Goal: Information Seeking & Learning: Check status

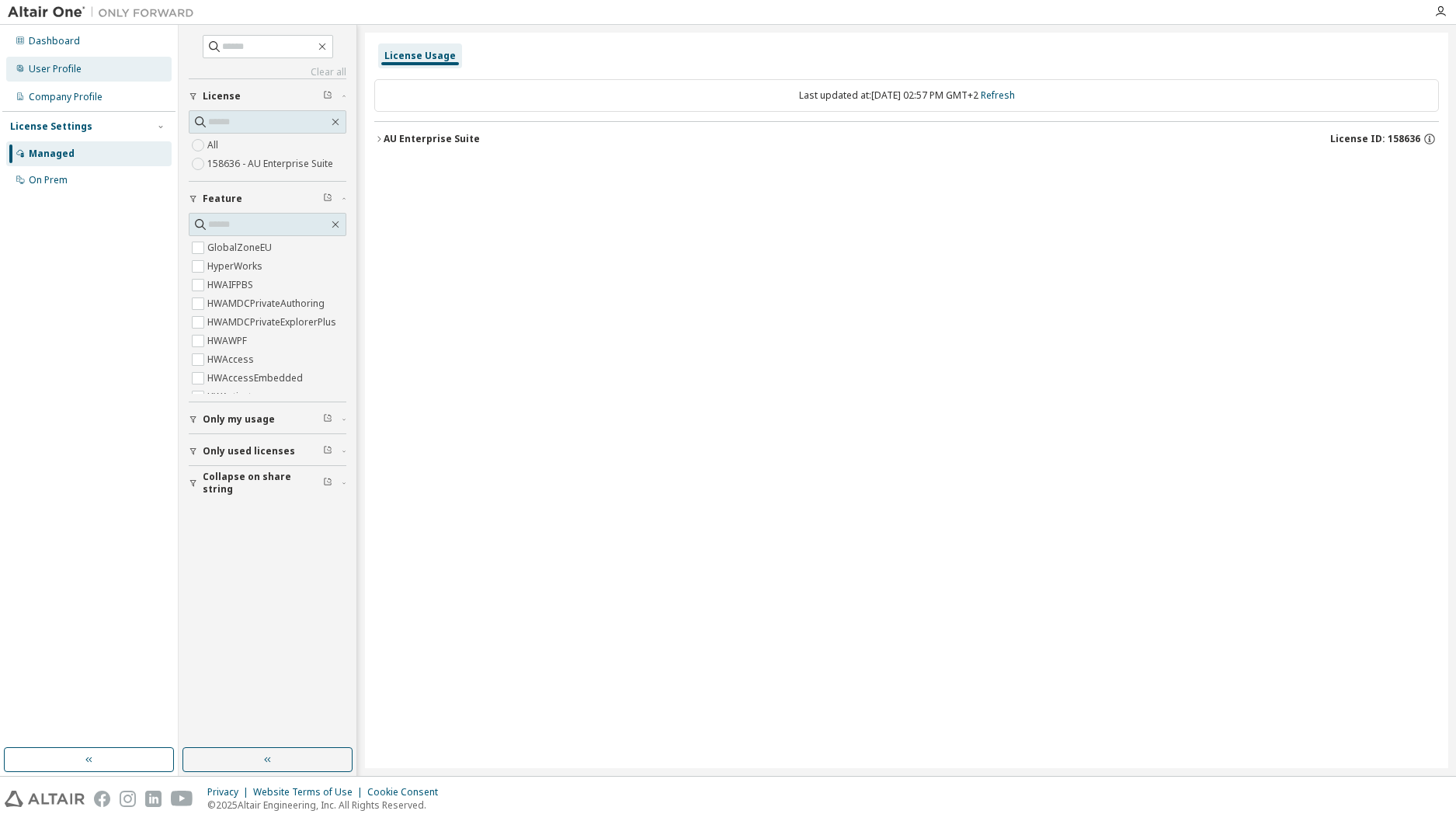
click at [91, 72] on div "User Profile" at bounding box center [88, 68] width 165 height 25
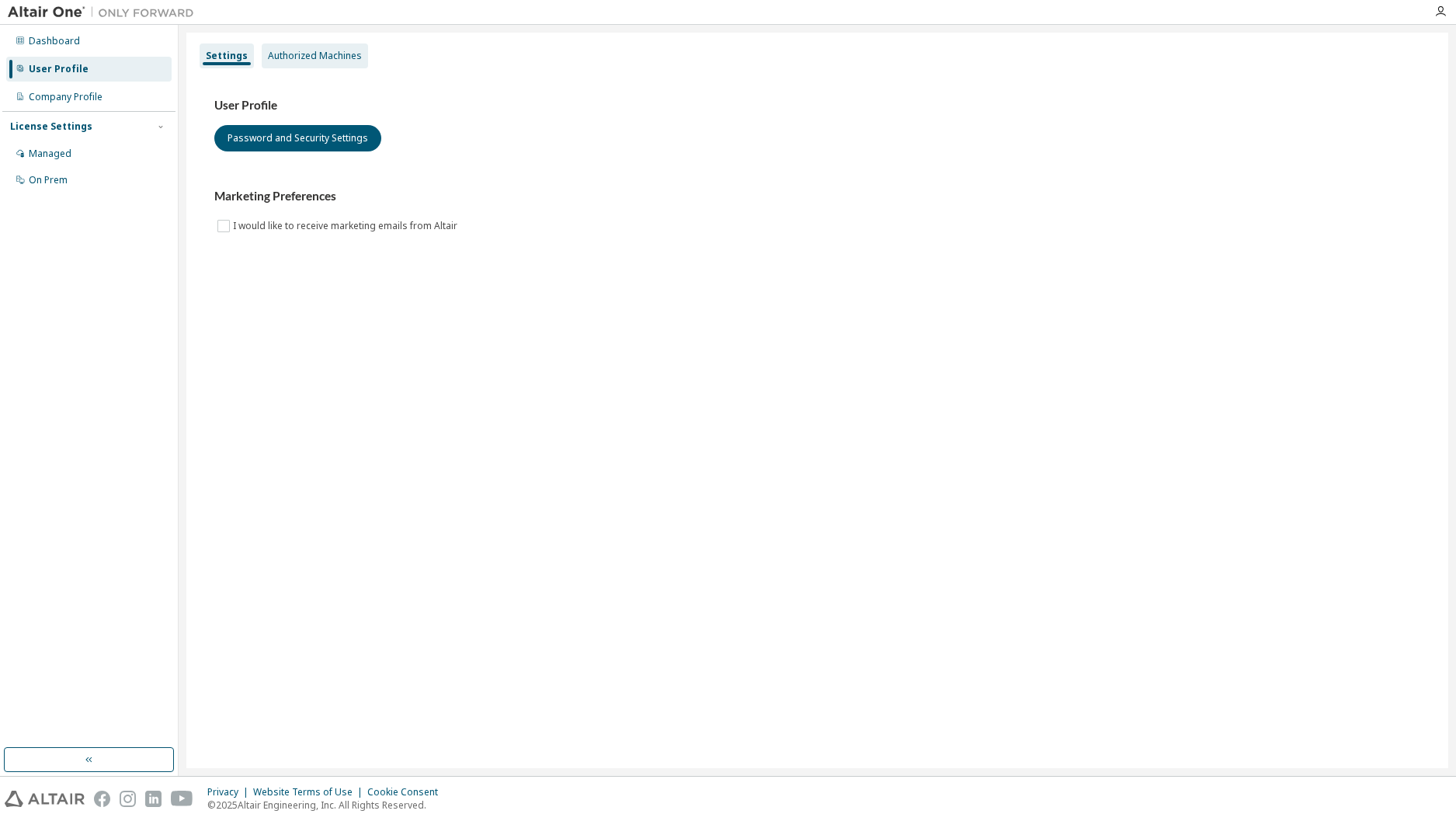
click at [315, 57] on div "Authorized Machines" at bounding box center [315, 56] width 94 height 13
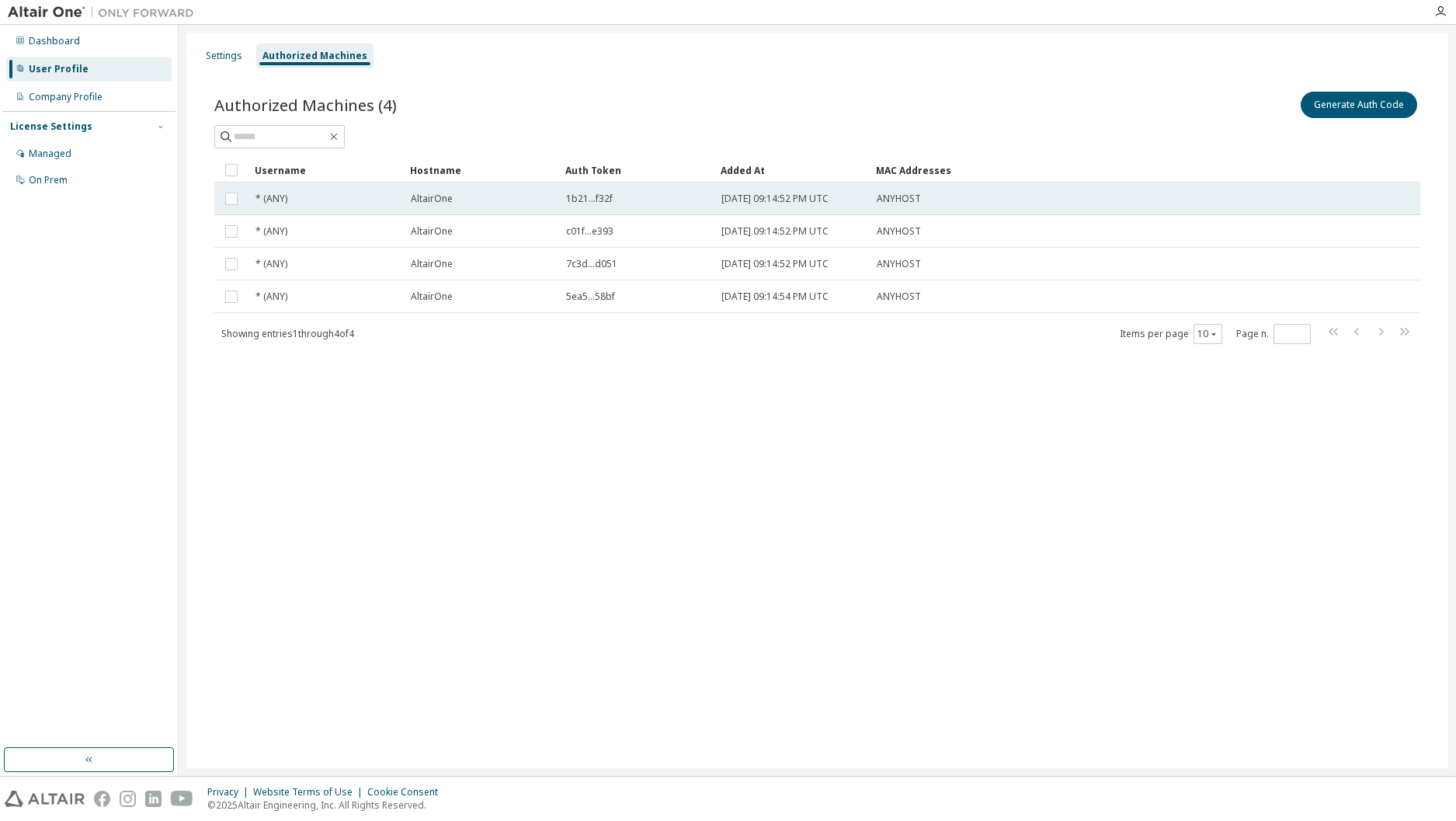
click at [422, 204] on span "AltairOne" at bounding box center [431, 199] width 42 height 13
click at [543, 206] on td "AltairOne" at bounding box center [481, 199] width 155 height 33
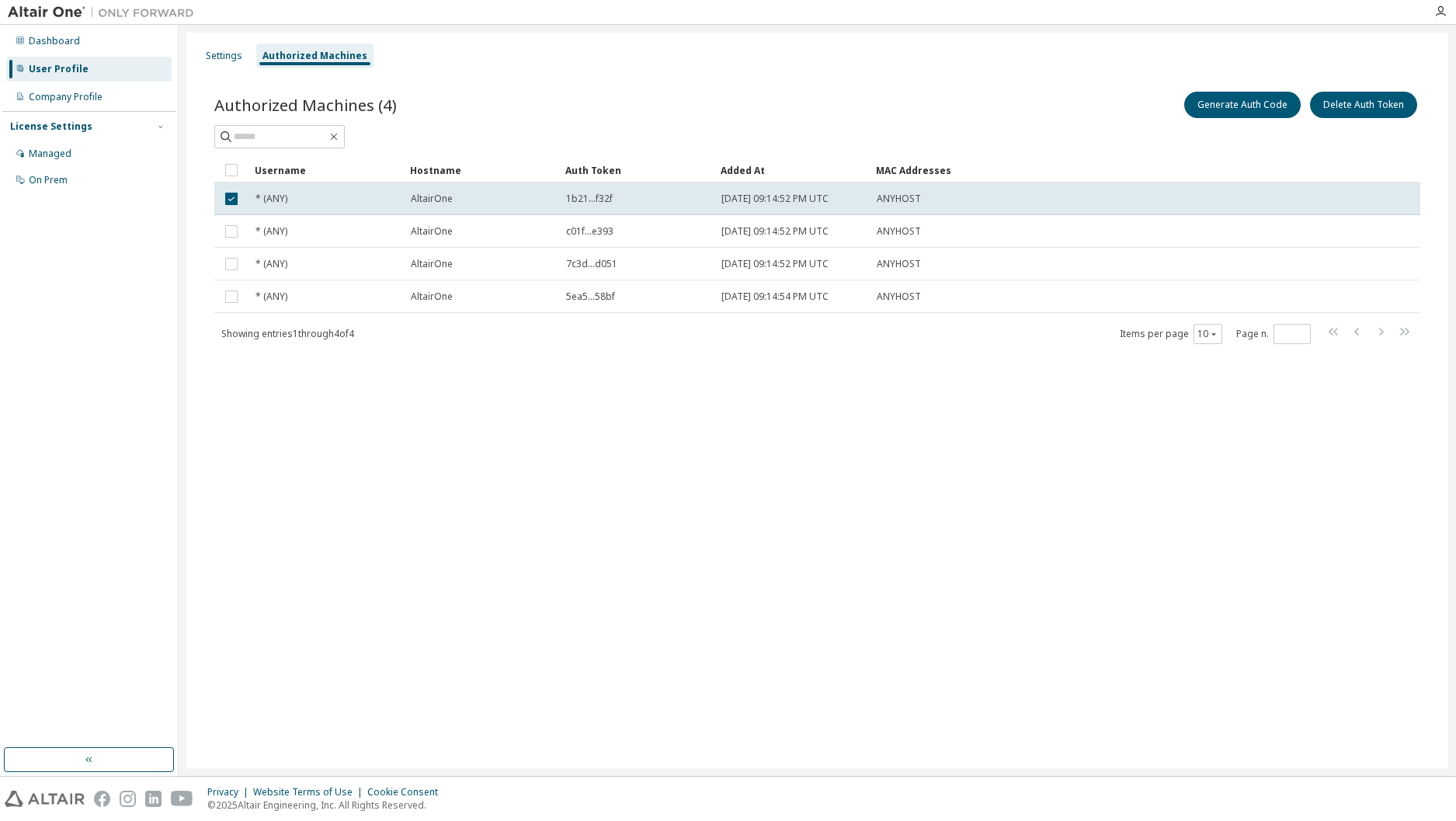
click at [955, 110] on div "Generate Auth Code Delete Auth Token" at bounding box center [1119, 104] width 603 height 33
click at [772, 116] on div "Authorized Machines (4) Generate Auth Code Delete Auth Token" at bounding box center [817, 104] width 1206 height 33
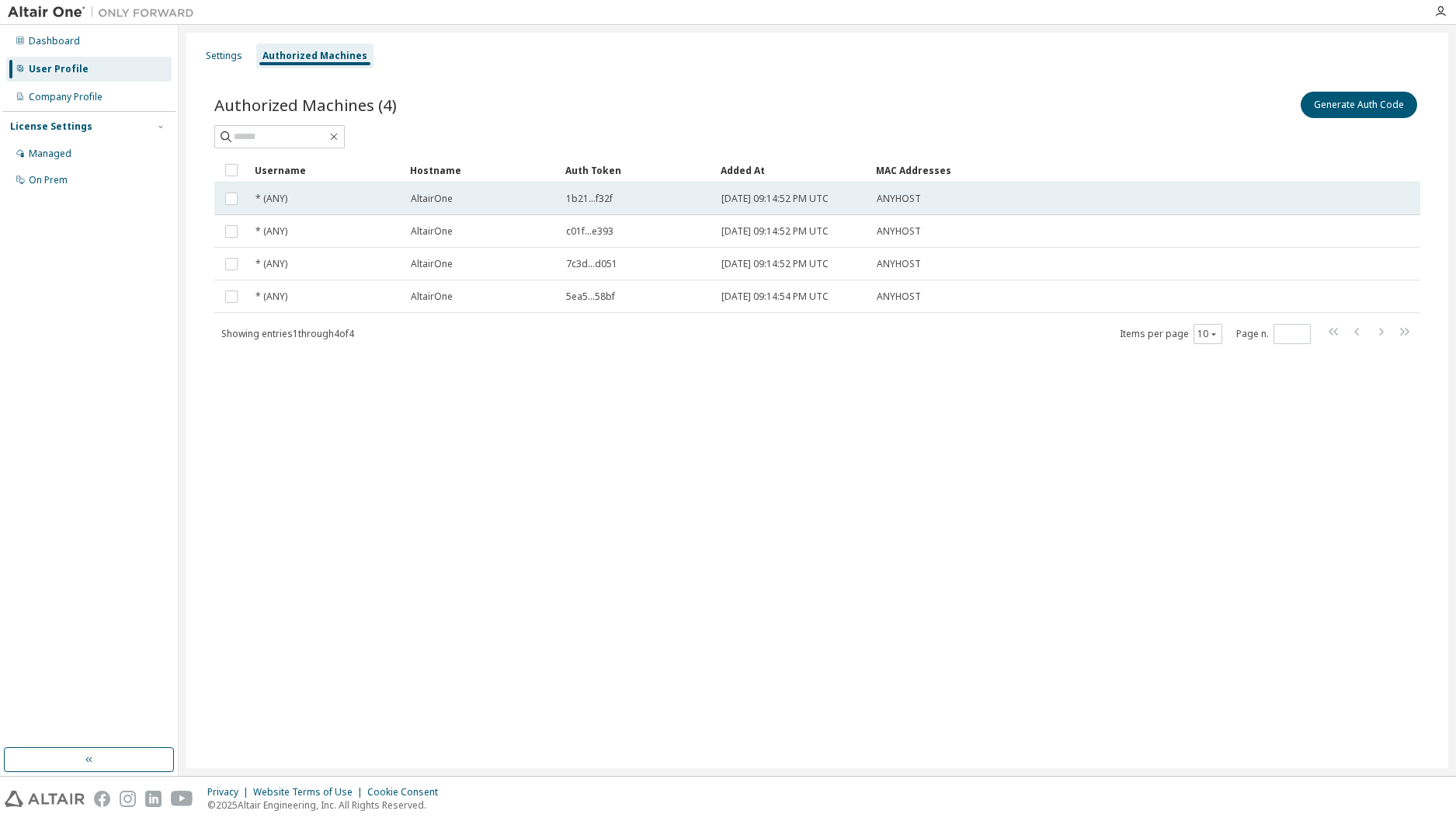
click at [595, 202] on span "1b21...f32f" at bounding box center [589, 199] width 46 height 13
click at [710, 205] on td "1b21...f32f" at bounding box center [636, 199] width 155 height 33
click at [954, 205] on td "ANYHOST" at bounding box center [1067, 199] width 394 height 33
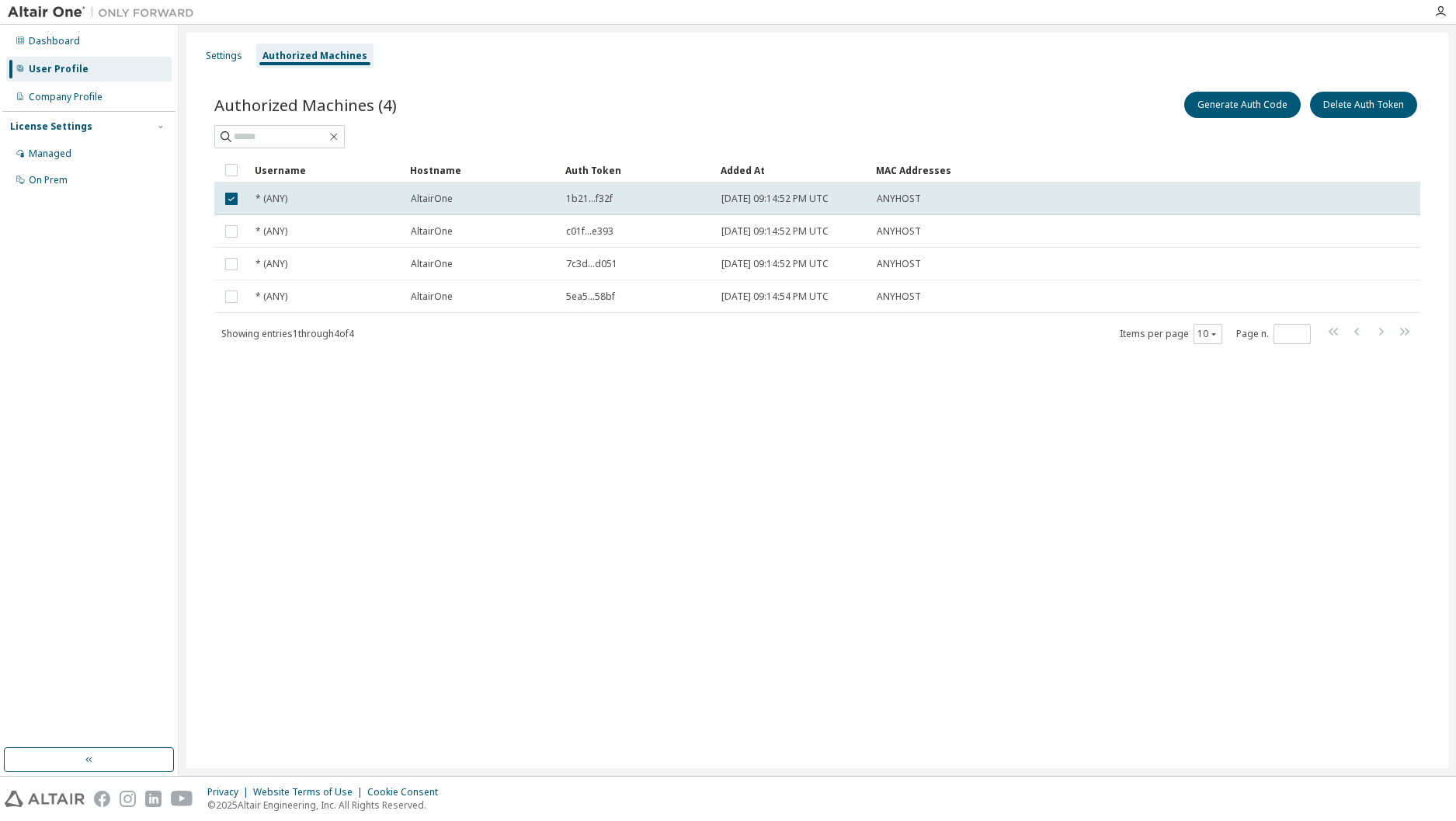
click at [1021, 406] on div "Settings Authorized Machines Authorized Machines (4) Generate Auth Code Delete …" at bounding box center [817, 400] width 1262 height 735
click at [67, 18] on img at bounding box center [104, 12] width 194 height 15
click at [70, 9] on img at bounding box center [104, 12] width 194 height 15
click at [98, 93] on div "Company Profile" at bounding box center [66, 97] width 74 height 13
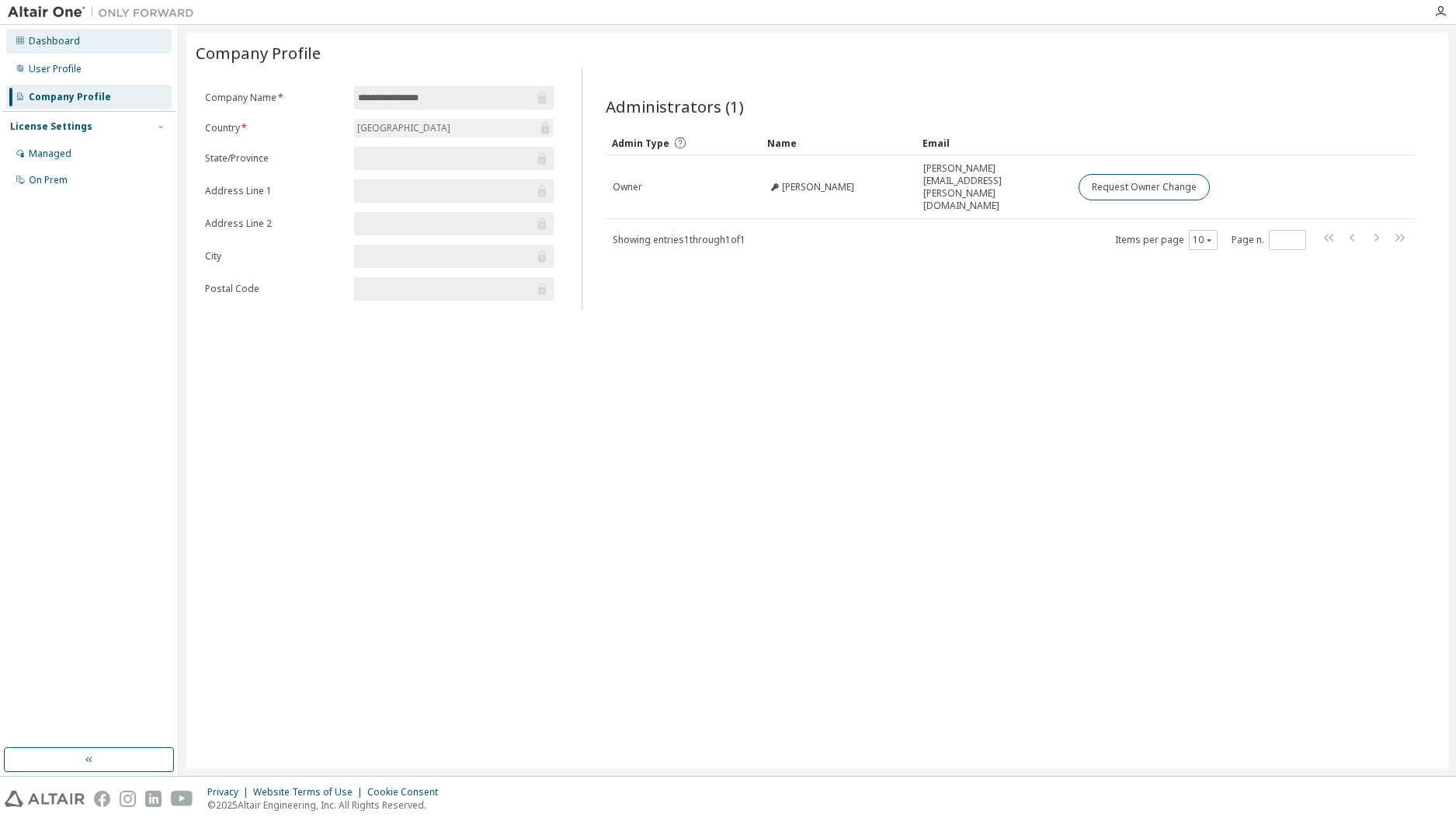
click at [93, 43] on div "Dashboard" at bounding box center [88, 41] width 165 height 25
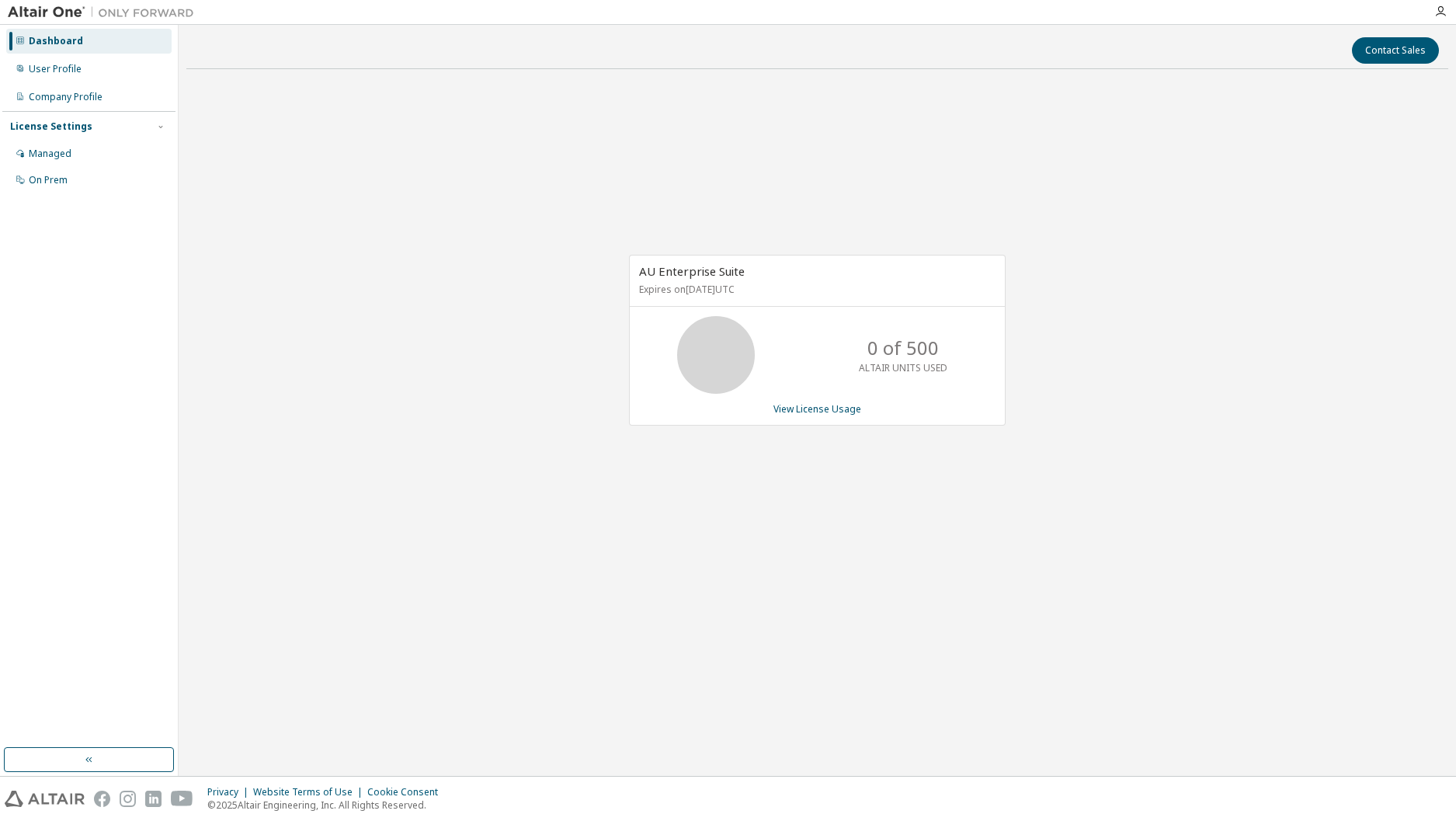
click at [805, 341] on div "0 of 500 ALTAIR UNITS USED" at bounding box center [817, 354] width 375 height 78
drag, startPoint x: 781, startPoint y: 396, endPoint x: 799, endPoint y: 407, distance: 21.1
click at [783, 396] on div "AU Enterprise Suite Expires on [DATE] UTC 0 of 500 ALTAIR UNITS USED View Licen…" at bounding box center [817, 340] width 377 height 170
click at [799, 407] on link "View License Usage" at bounding box center [817, 408] width 87 height 13
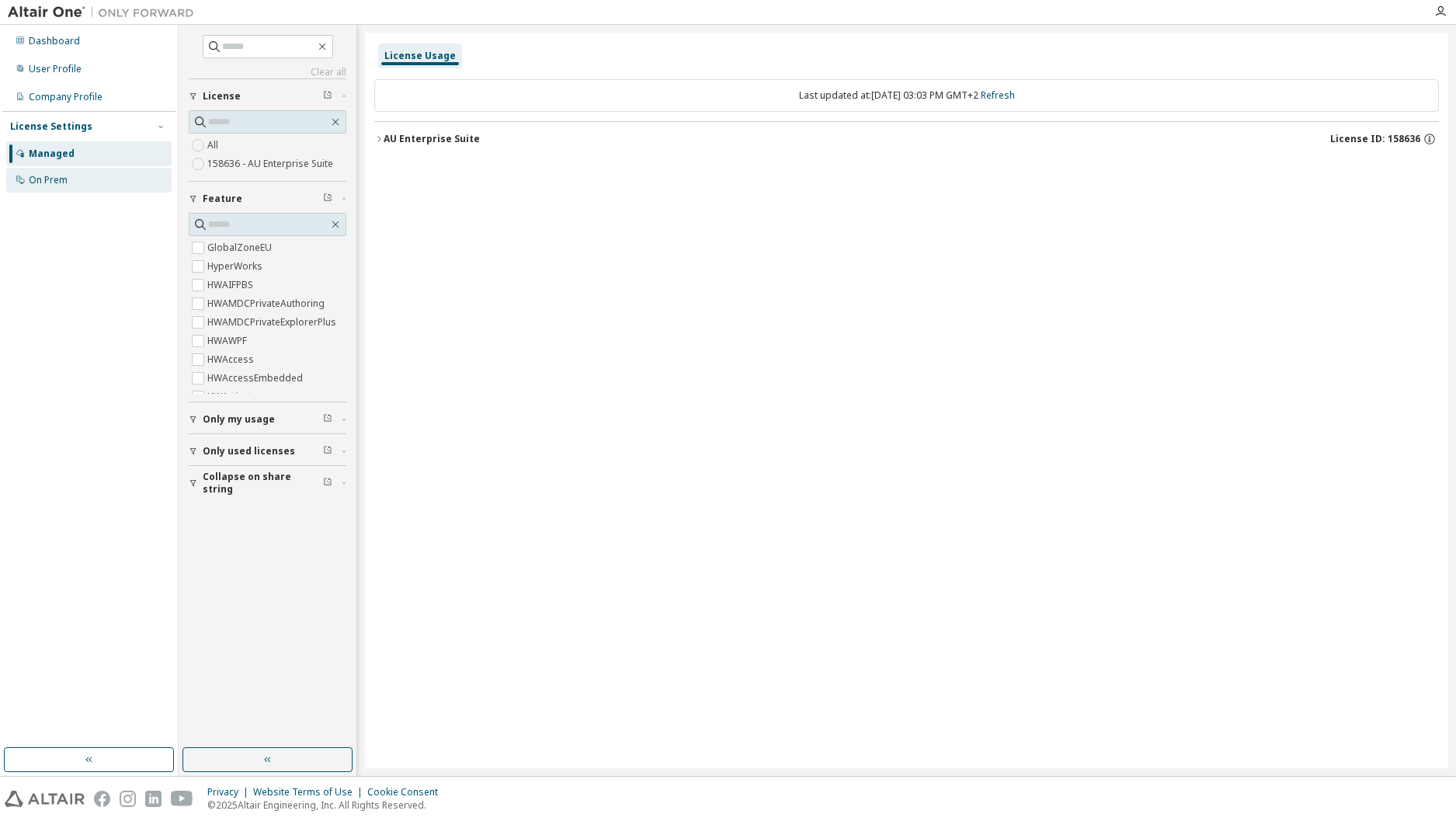
click at [86, 170] on div "On Prem" at bounding box center [88, 180] width 165 height 25
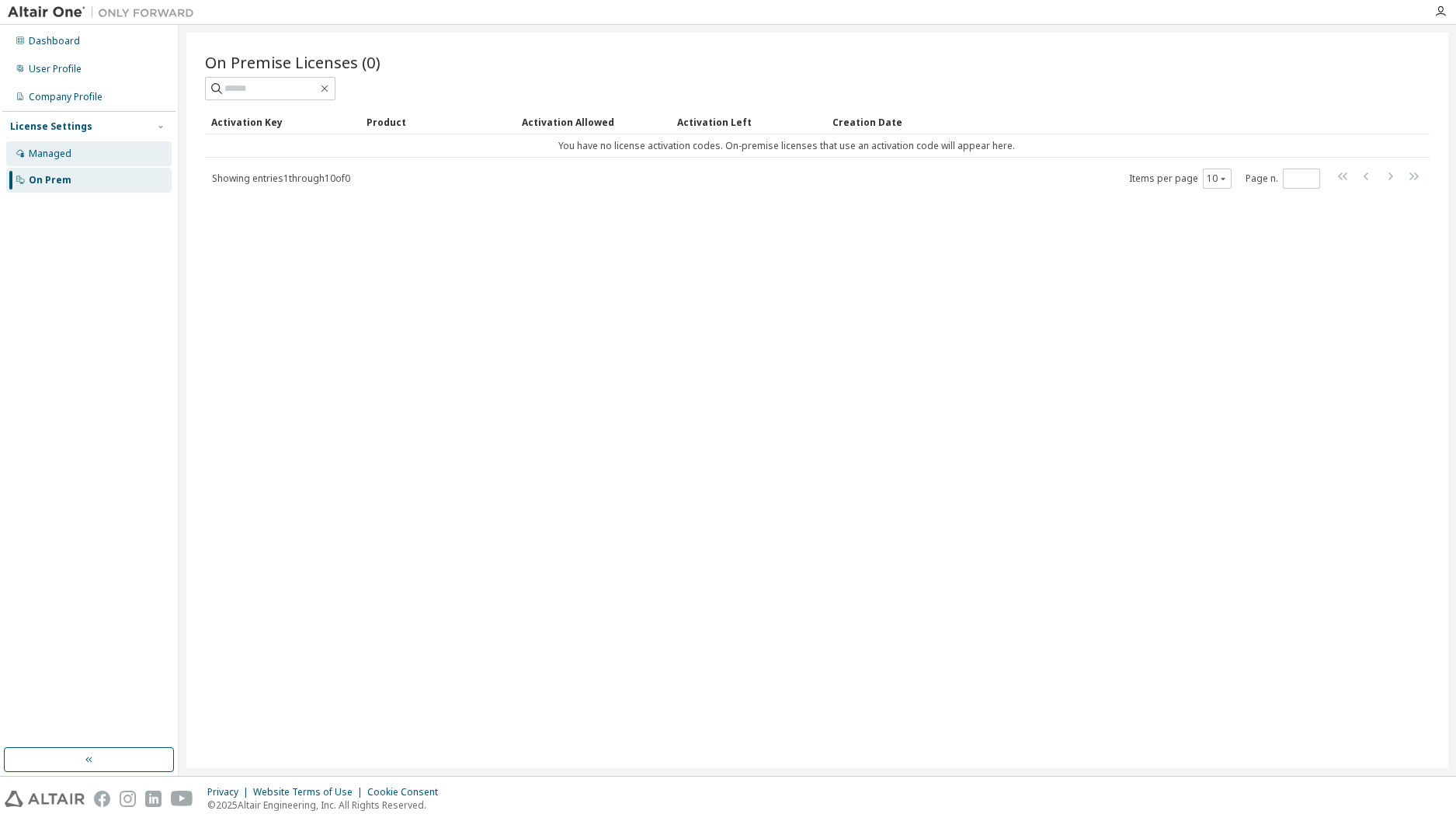
click at [100, 148] on div "Managed" at bounding box center [88, 153] width 165 height 25
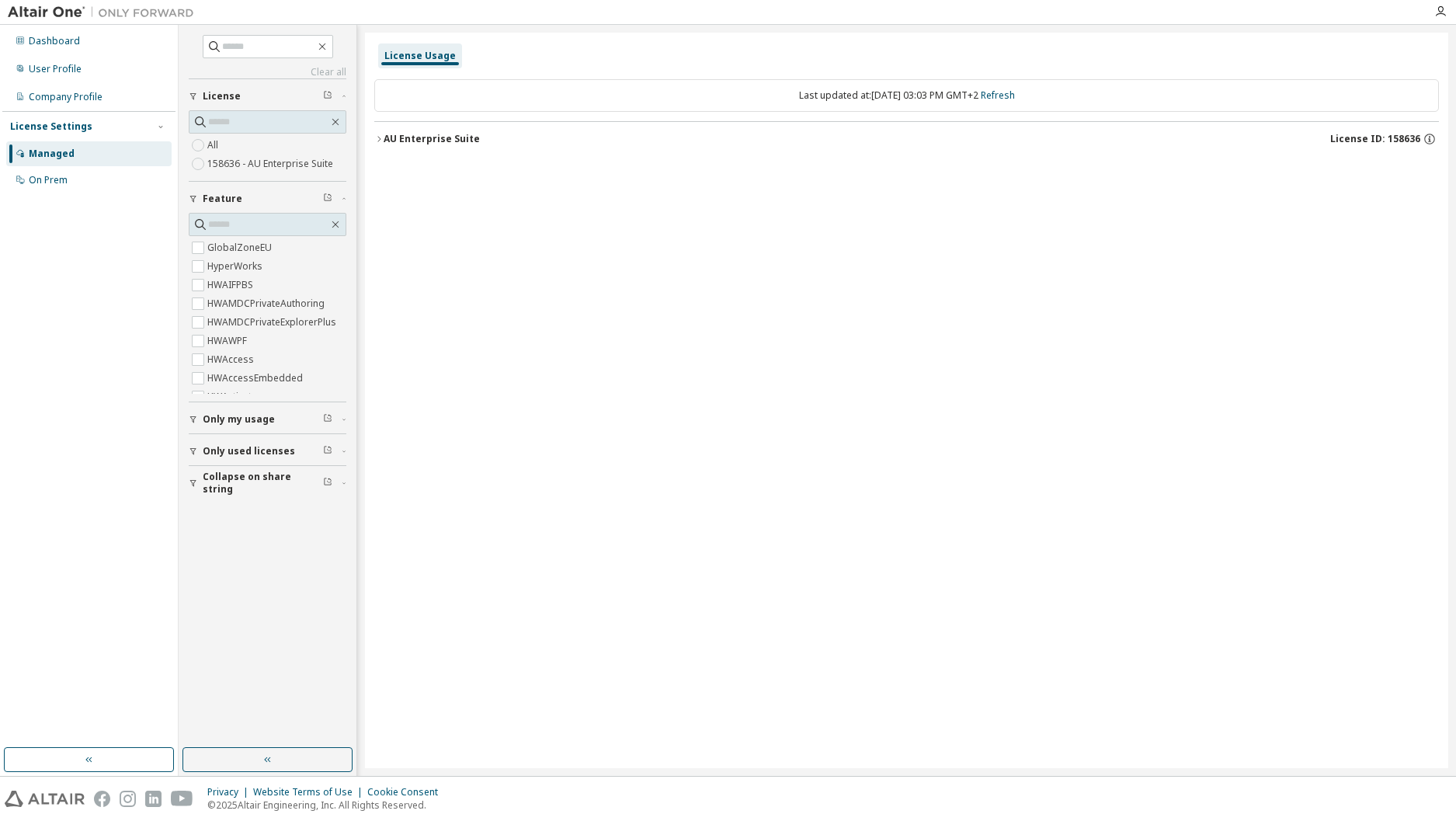
click at [259, 443] on button "Only used licenses" at bounding box center [267, 451] width 157 height 34
click at [263, 447] on span "Only used licenses" at bounding box center [249, 451] width 92 height 13
click at [265, 421] on span "Only my usage" at bounding box center [239, 419] width 72 height 13
click at [266, 421] on span "Only my usage" at bounding box center [239, 419] width 72 height 13
click at [242, 265] on label "HyperWorks" at bounding box center [236, 266] width 58 height 19
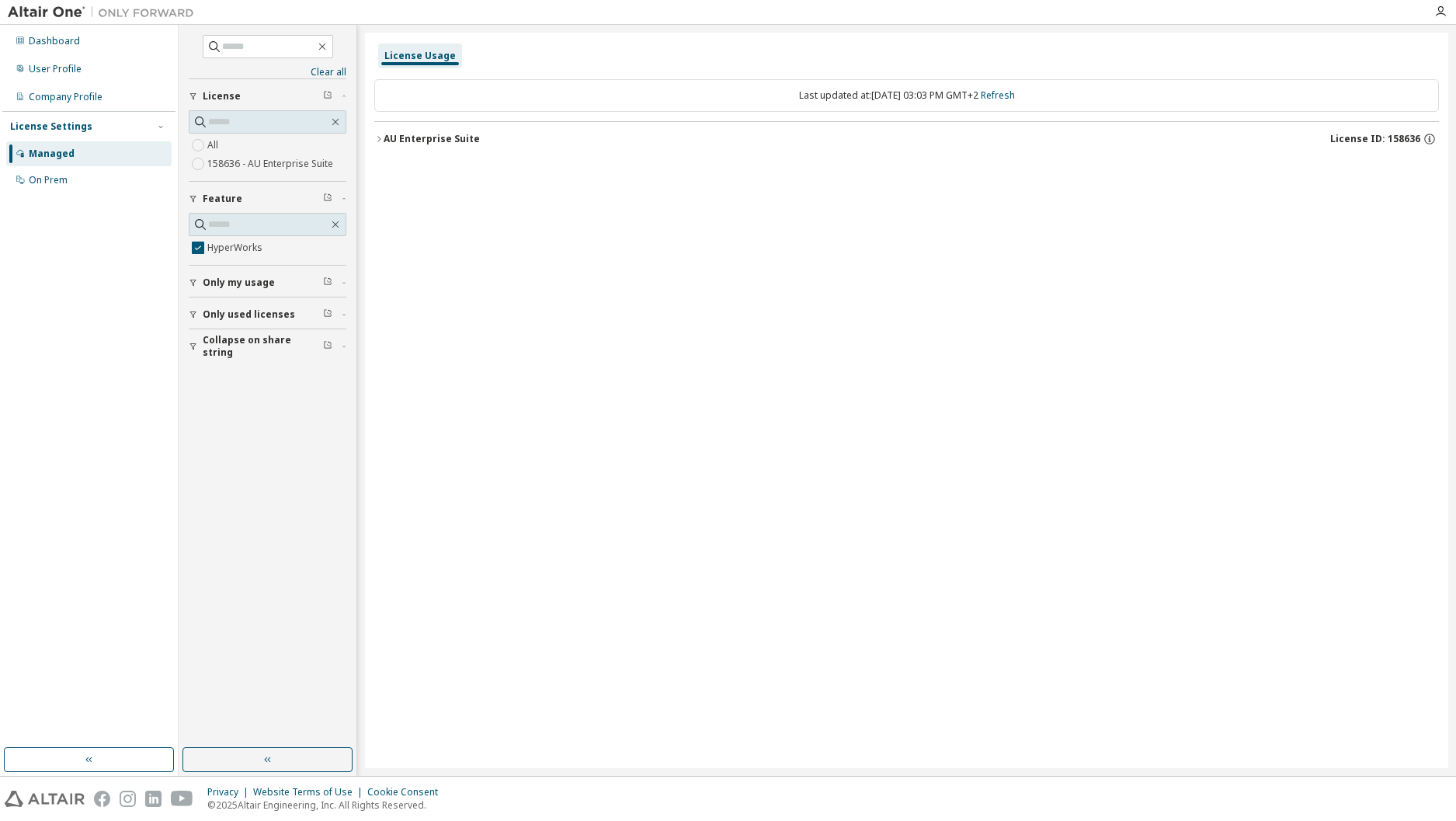
click at [381, 140] on icon "button" at bounding box center [378, 139] width 9 height 9
click at [430, 176] on div "HyperWorks" at bounding box center [467, 170] width 140 height 14
drag, startPoint x: 508, startPoint y: 188, endPoint x: 538, endPoint y: 193, distance: 30.4
click at [509, 189] on div "HyperWorks 0 of 500000 used v25.0 Expire date: [DATE]" at bounding box center [906, 172] width 1065 height 38
click at [710, 177] on div "HyperWorks 0 of 500000 used v25.0 Expire date: [DATE]" at bounding box center [911, 170] width 1027 height 14
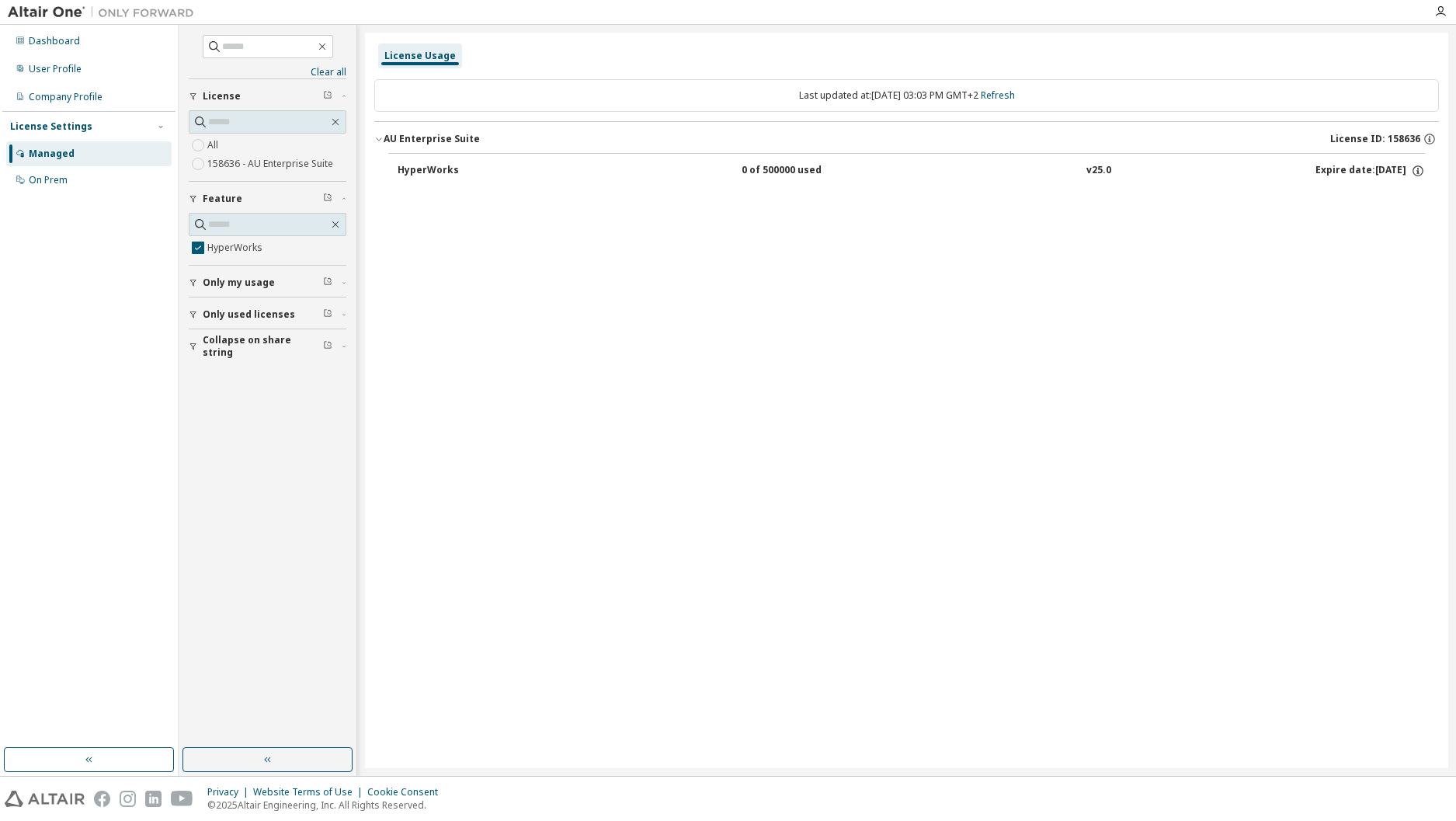
click at [728, 175] on div "HyperWorks 0 of 500000 used v25.0 Expire date: [DATE]" at bounding box center [911, 170] width 1027 height 14
click at [408, 159] on button "HyperWorks 0 of 500000 used v25.0 Expire date: [DATE]" at bounding box center [911, 171] width 1027 height 34
click at [420, 173] on div "HyperWorks" at bounding box center [467, 170] width 140 height 14
click at [423, 171] on div "HyperWorks" at bounding box center [467, 170] width 140 height 14
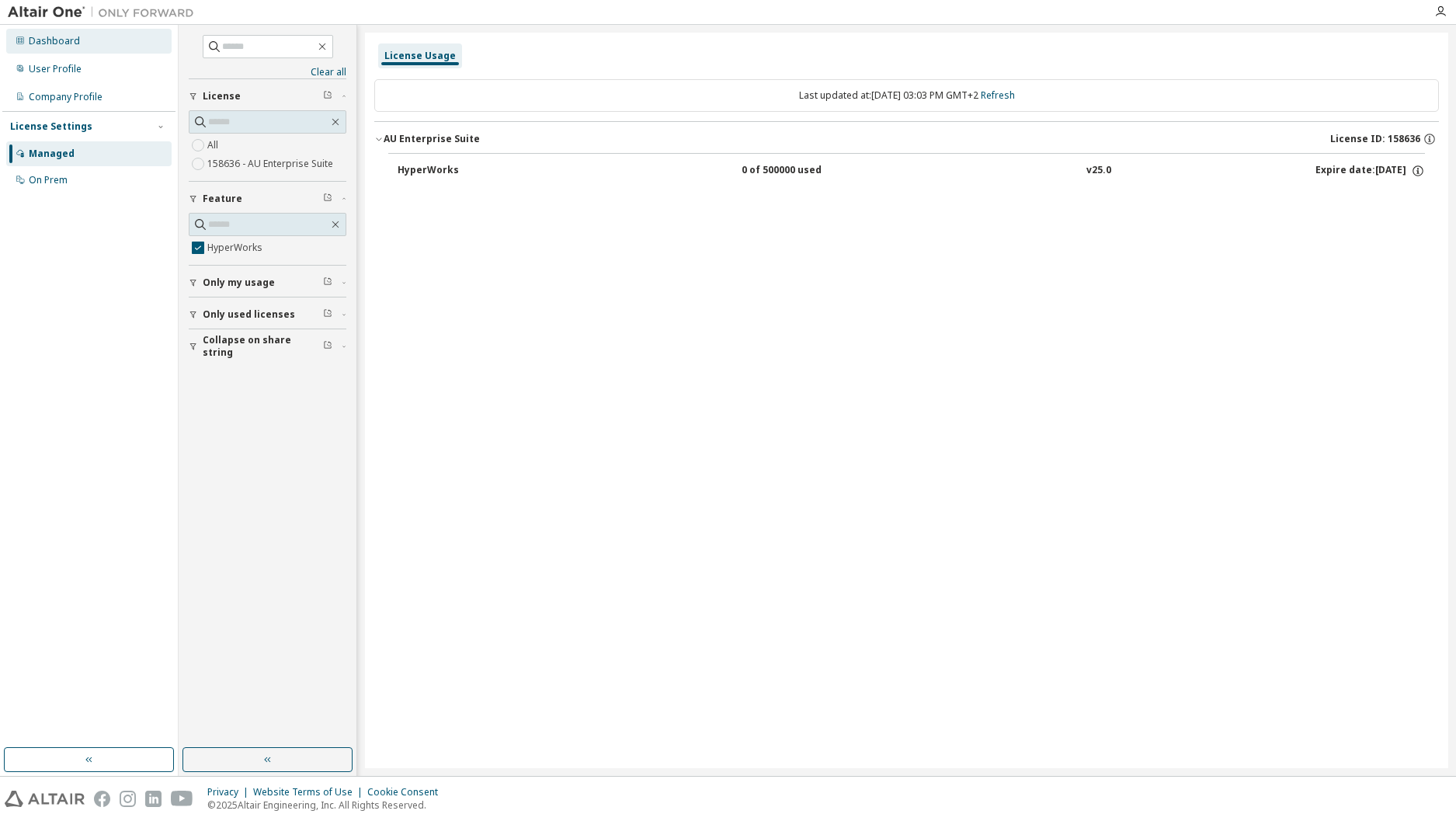
click at [59, 46] on div "Dashboard" at bounding box center [55, 41] width 51 height 13
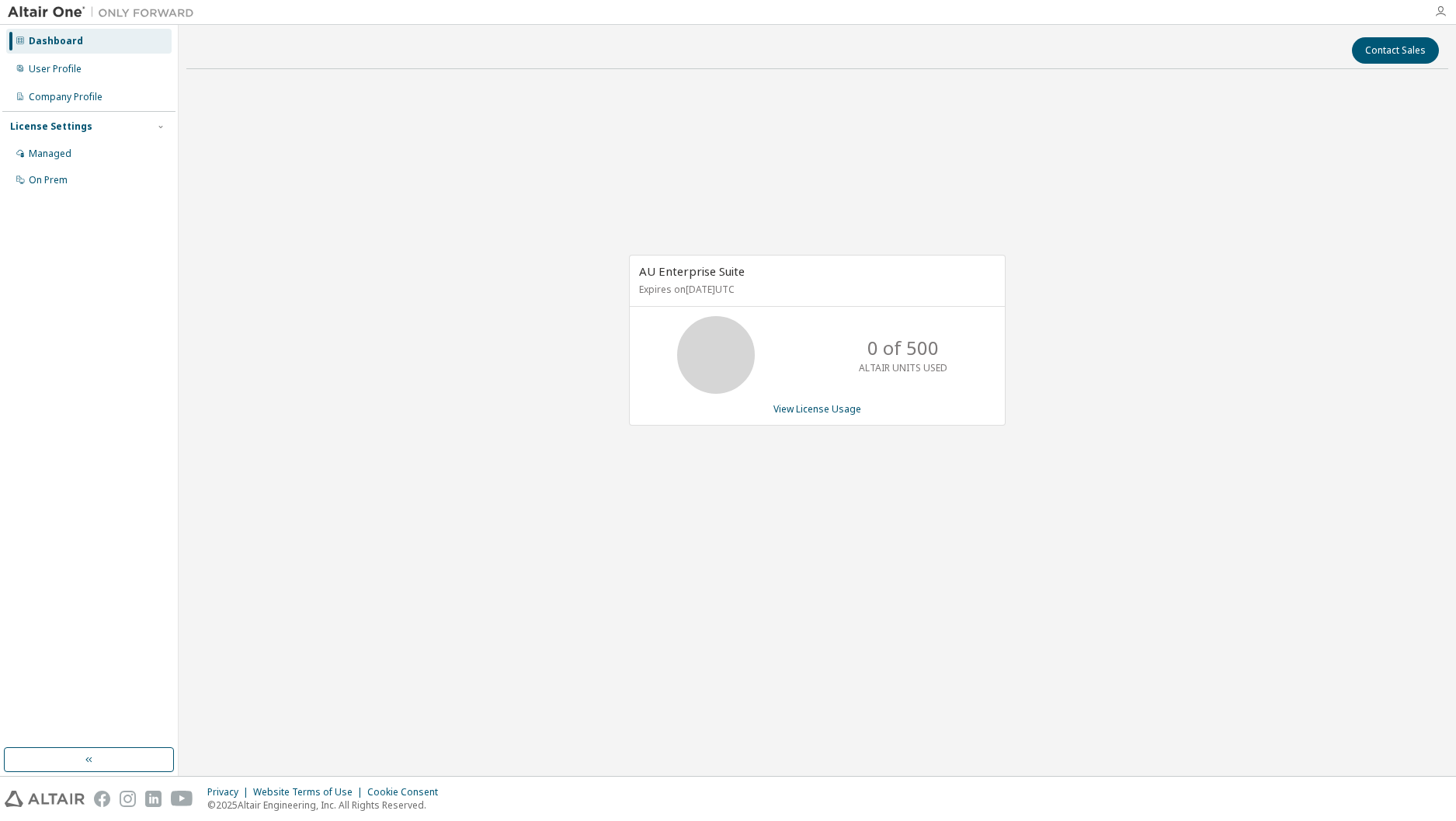
click at [1437, 13] on icon "button" at bounding box center [1440, 11] width 13 height 13
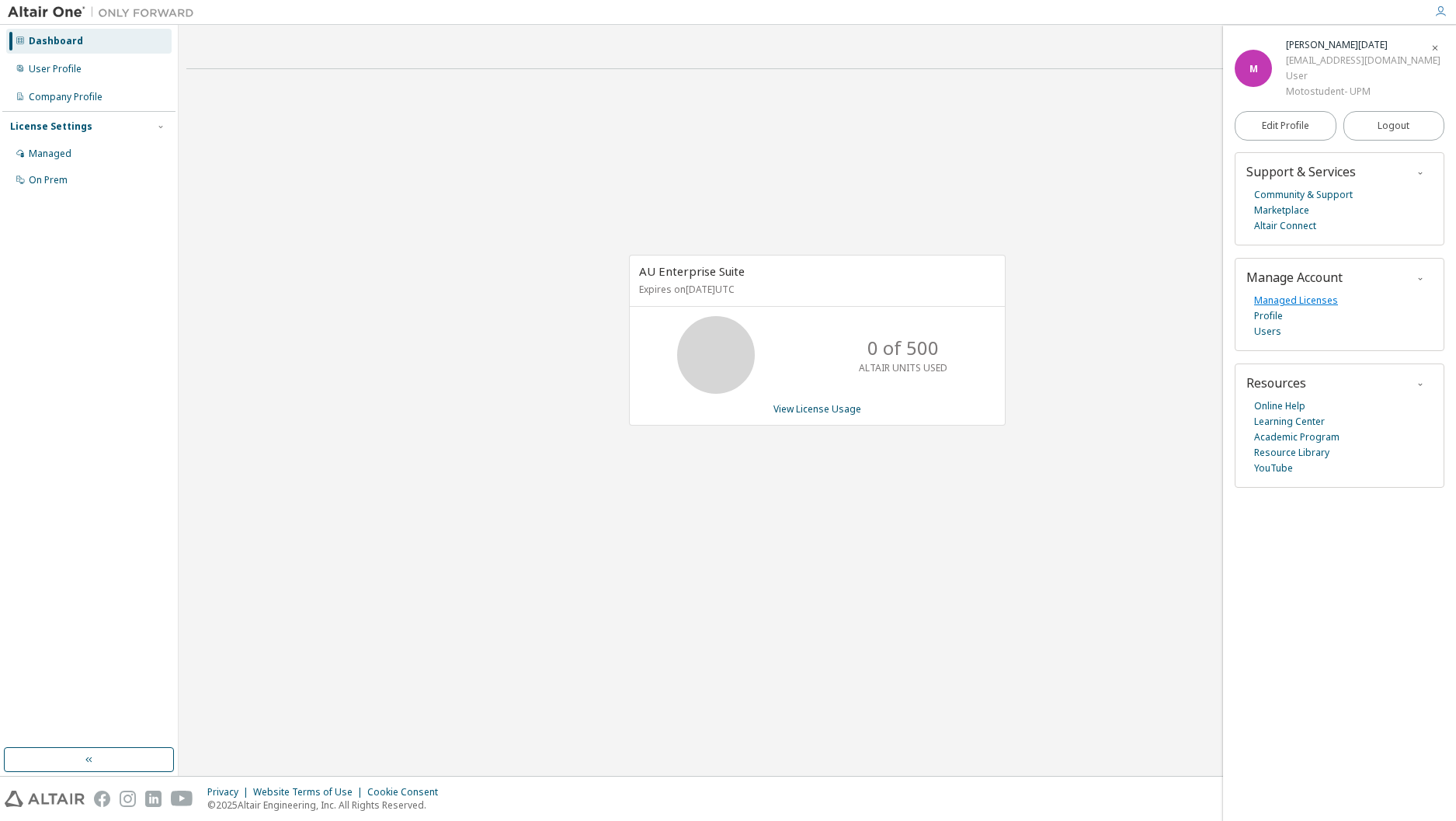
click at [1285, 302] on link "Managed Licenses" at bounding box center [1296, 300] width 84 height 15
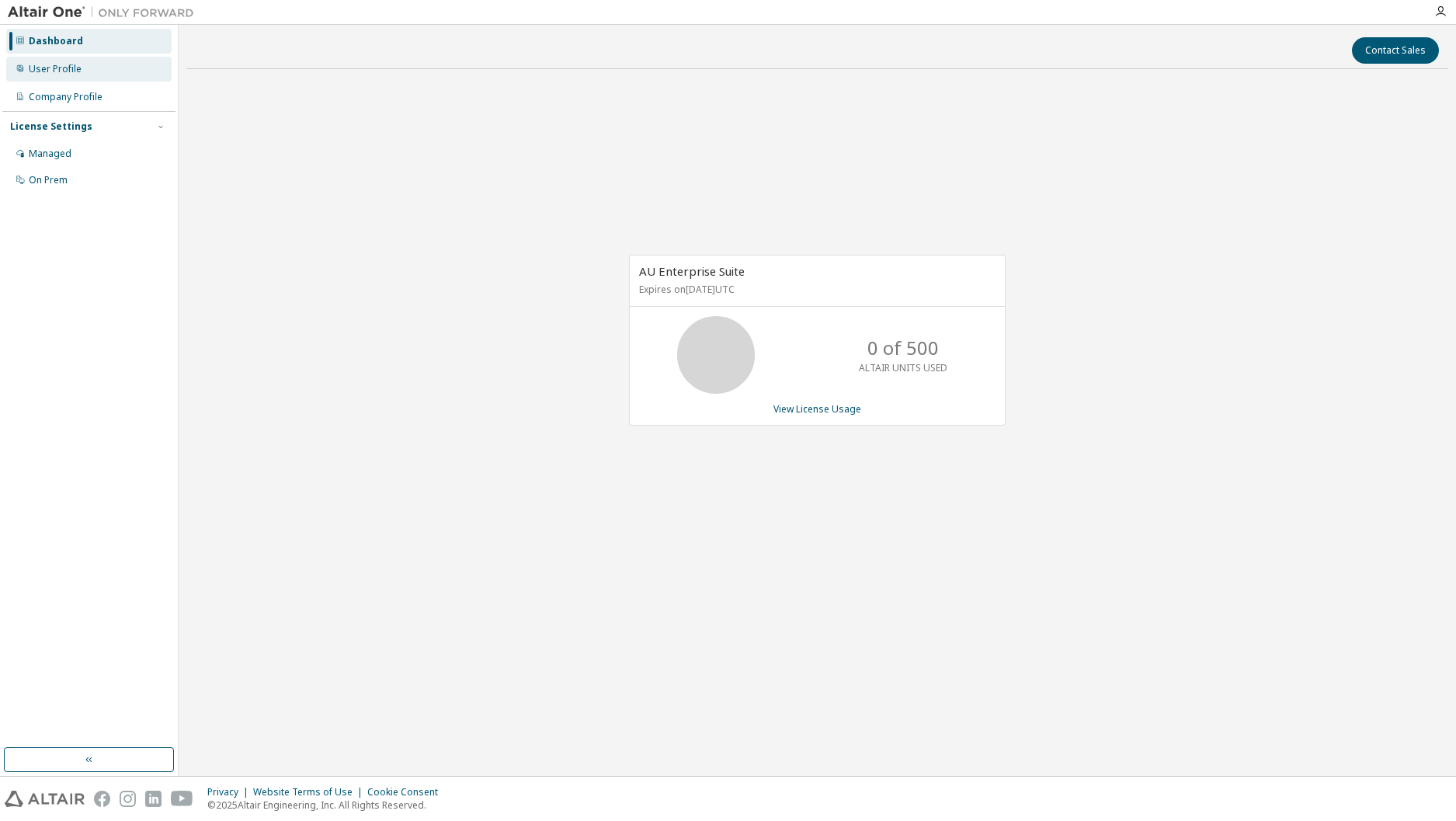
click at [74, 69] on div "User Profile" at bounding box center [56, 68] width 53 height 13
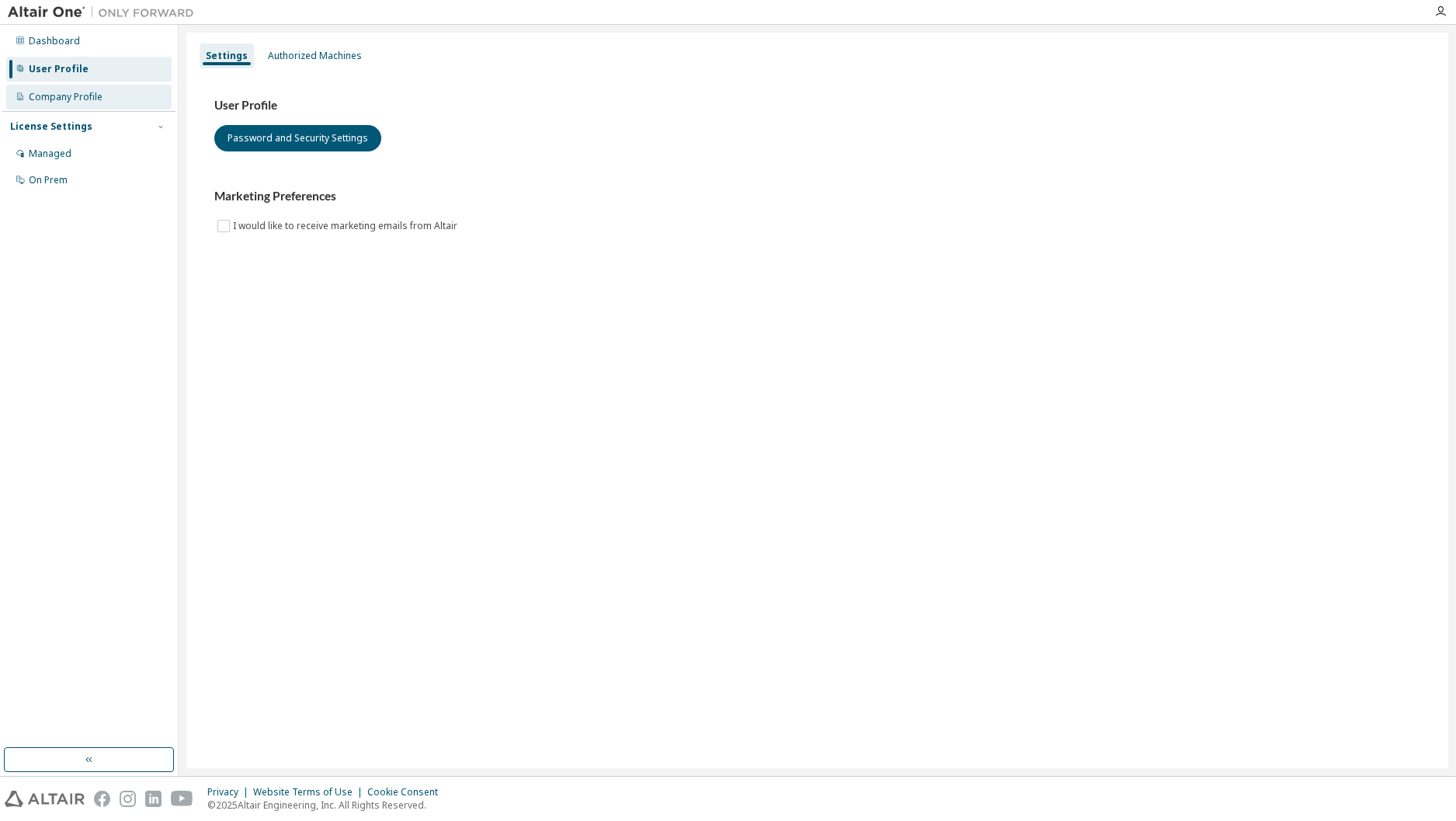
click at [84, 89] on div "Company Profile" at bounding box center [88, 97] width 165 height 25
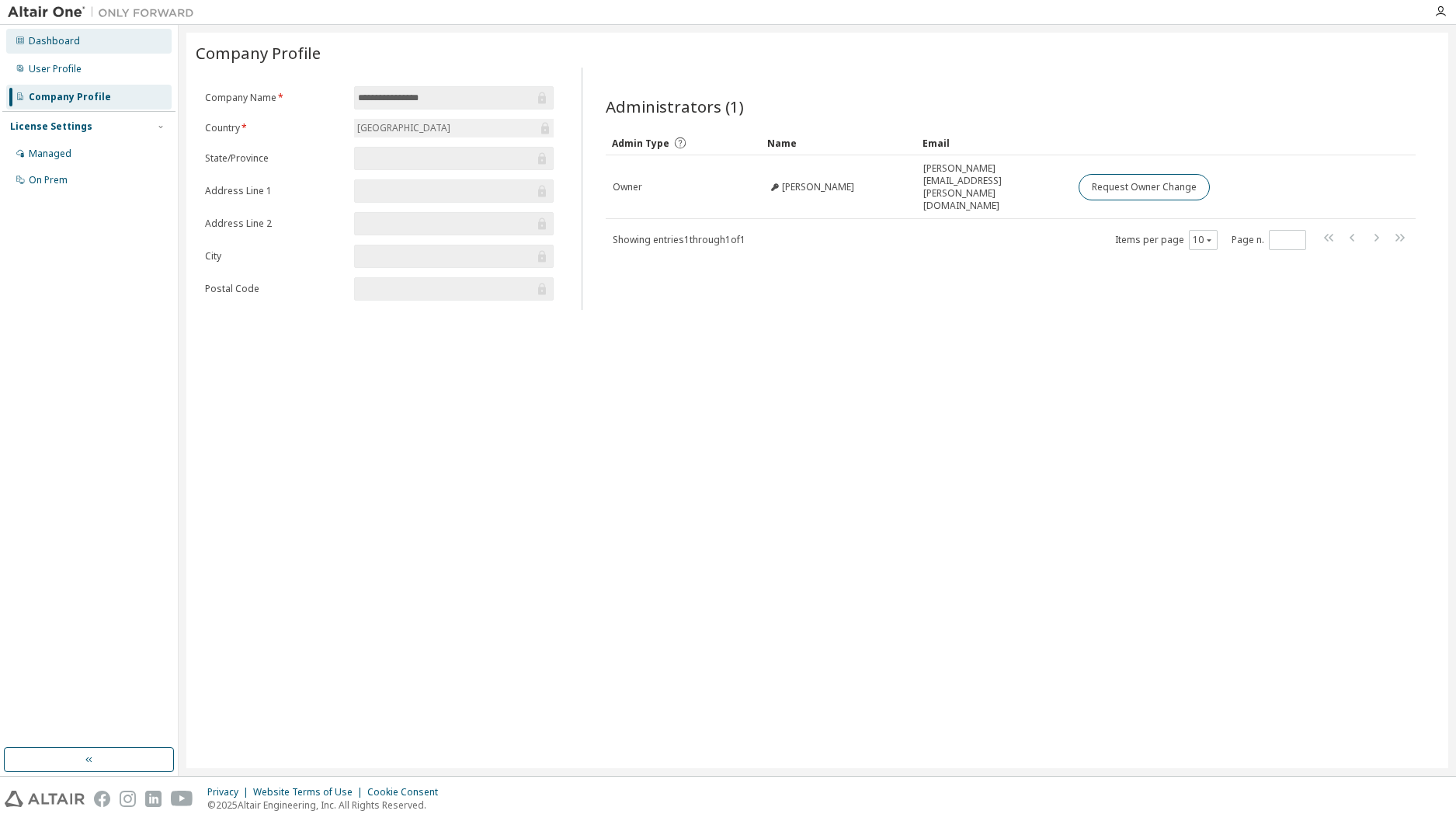
click at [113, 39] on div "Dashboard" at bounding box center [88, 41] width 165 height 25
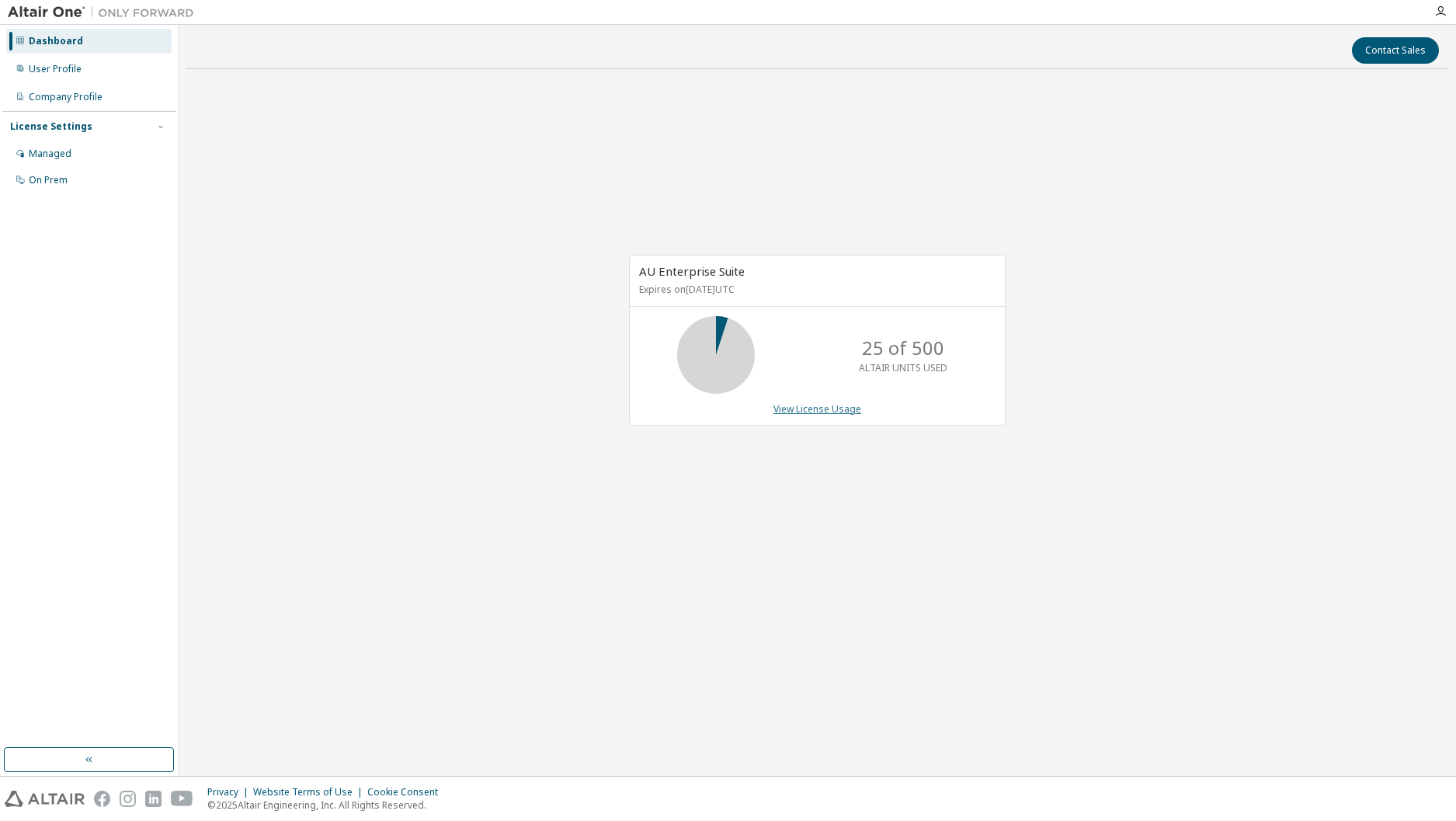
click at [800, 410] on link "View License Usage" at bounding box center [817, 408] width 87 height 13
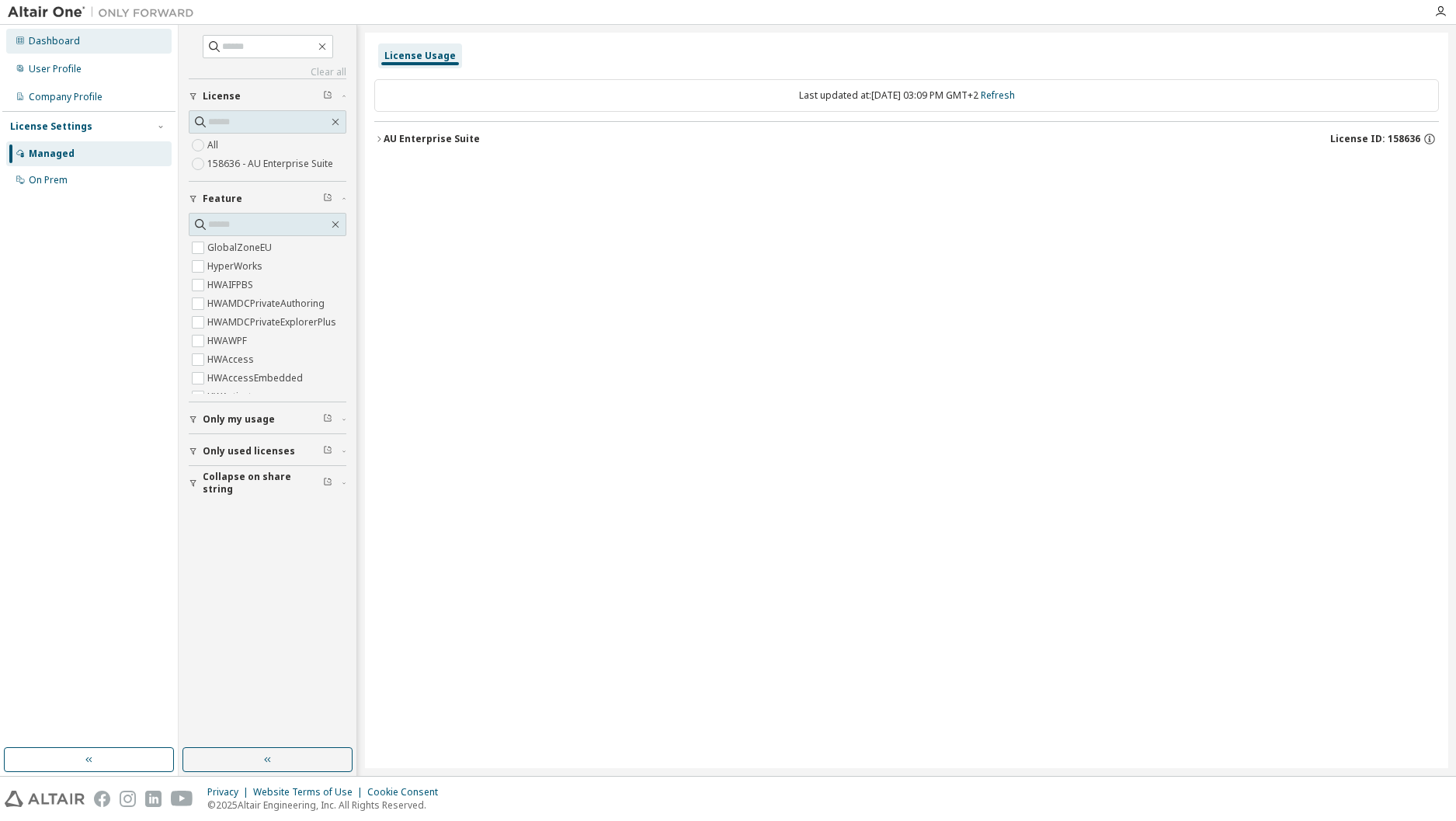
click at [141, 42] on div "Dashboard" at bounding box center [88, 41] width 165 height 25
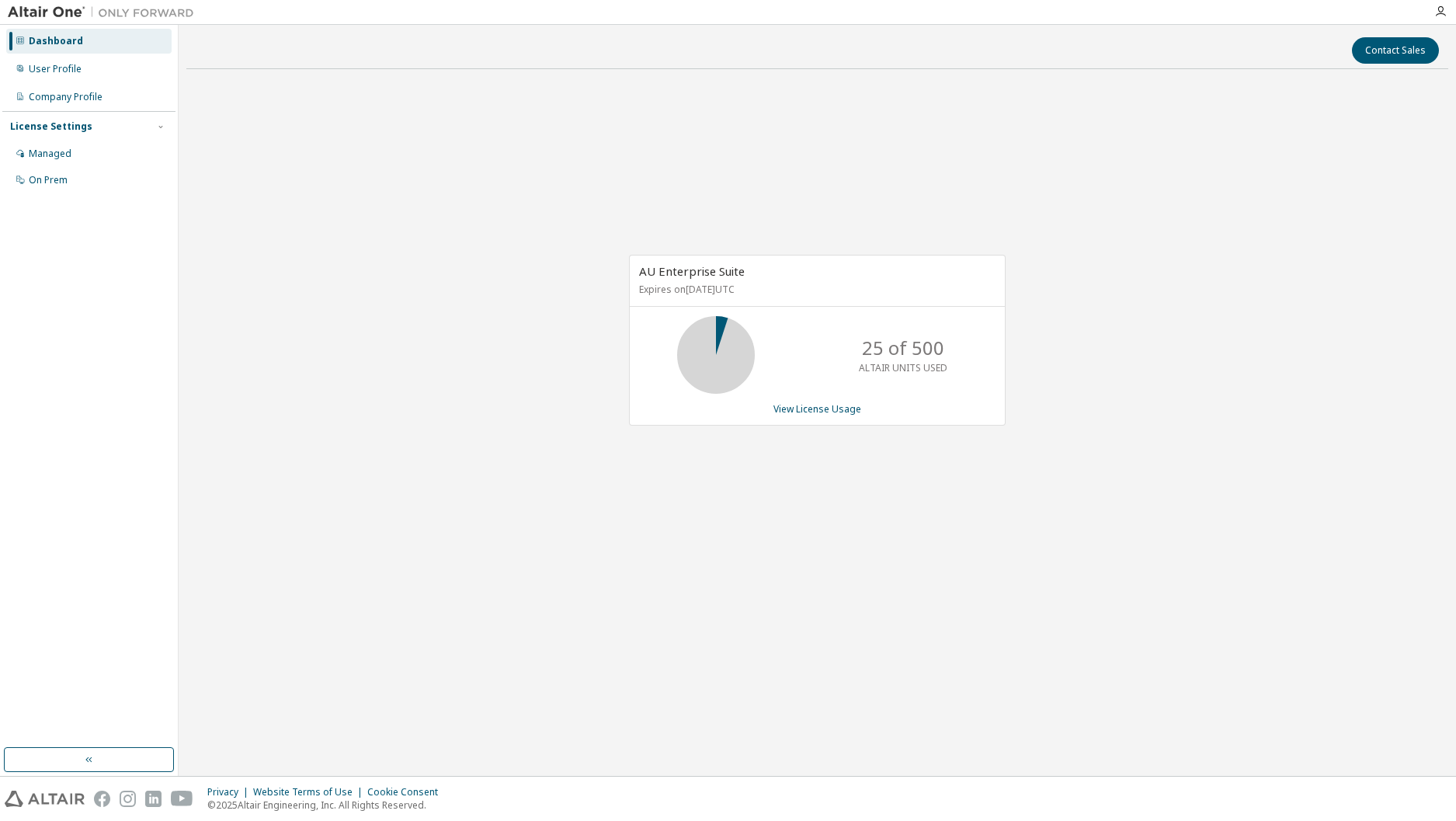
click at [700, 310] on div "AU Enterprise Suite Expires on October 1, 2026 UTC 25 of 500 ALTAIR UNITS USED …" at bounding box center [817, 340] width 377 height 170
click at [265, 138] on div "AU Enterprise Suite Expires on October 1, 2026 UTC 25 of 500 ALTAIR UNITS USED …" at bounding box center [817, 348] width 1262 height 533
